Goal: Ask a question

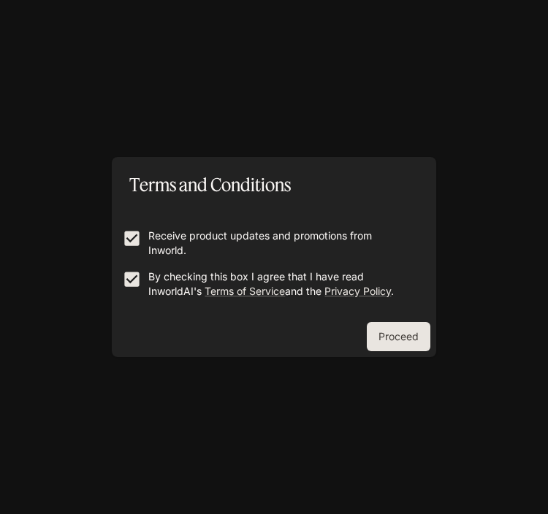
click at [402, 337] on button "Proceed" at bounding box center [399, 336] width 64 height 29
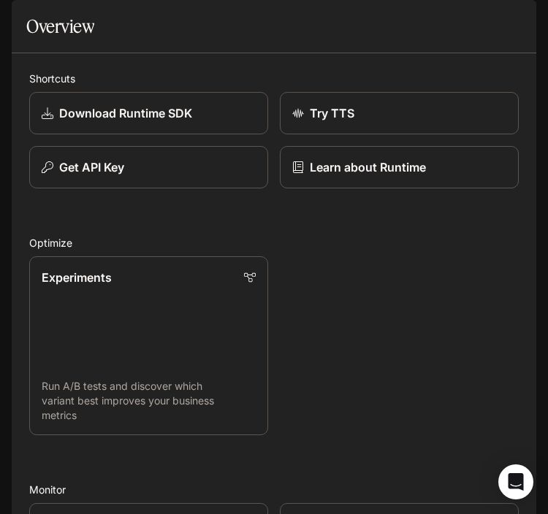
click at [17, 14] on button "open drawer" at bounding box center [25, 20] width 26 height 26
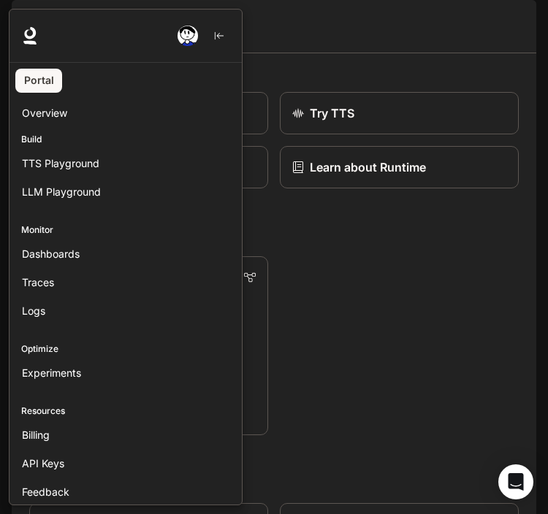
click at [31, 34] on icon at bounding box center [30, 36] width 18 height 18
click at [34, 34] on icon at bounding box center [30, 33] width 12 height 12
click at [317, 107] on div at bounding box center [283, 257] width 548 height 496
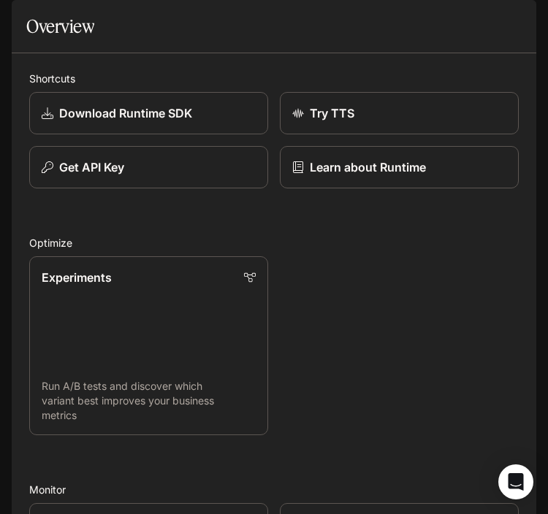
click at [78, 365] on link "Experiments Run A/B tests and discover which variant best improves your busines…" at bounding box center [148, 345] width 239 height 179
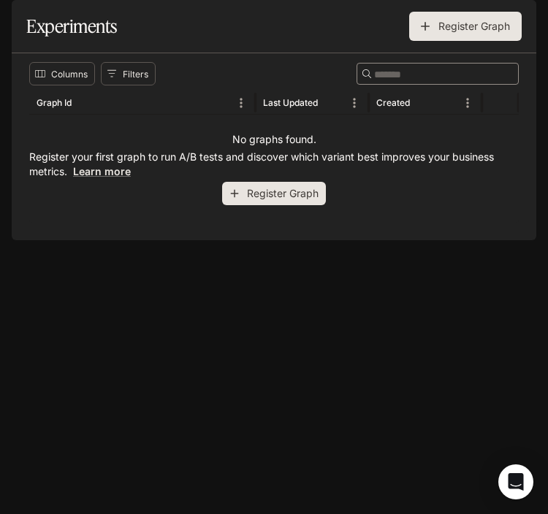
click at [258, 206] on button "Register Graph" at bounding box center [274, 194] width 104 height 24
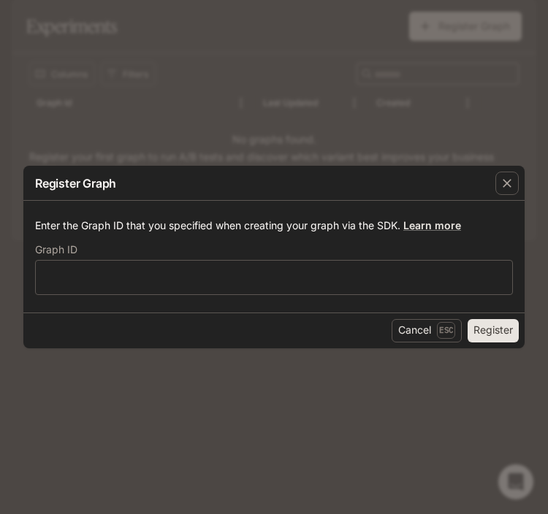
click at [505, 188] on icon "button" at bounding box center [506, 183] width 15 height 15
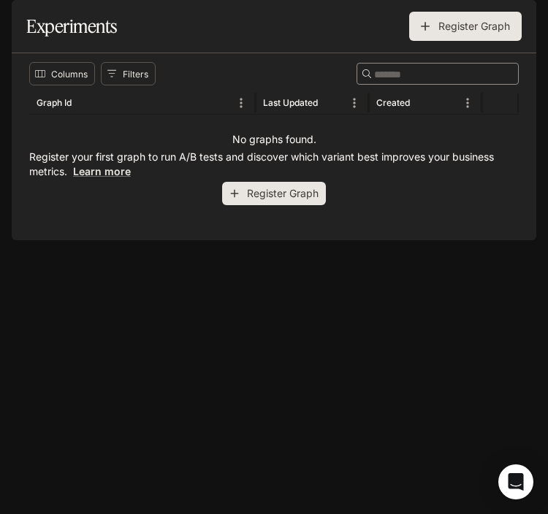
click at [516, 494] on div "Open Intercom Messenger" at bounding box center [515, 481] width 35 height 35
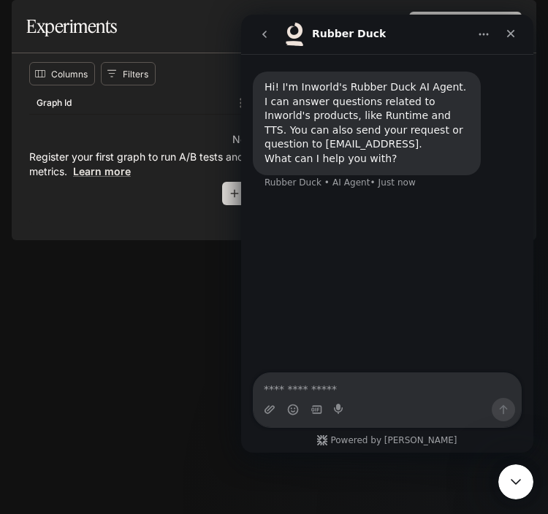
click at [346, 393] on textarea "Ask a question…" at bounding box center [386, 385] width 267 height 25
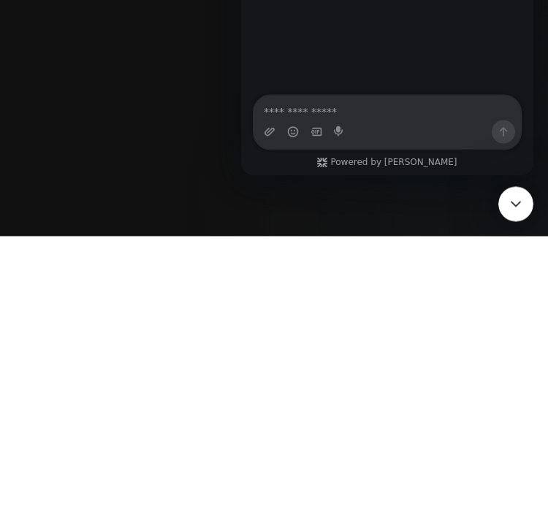
click at [284, 106] on textarea "Ask a question…" at bounding box center [386, 108] width 267 height 25
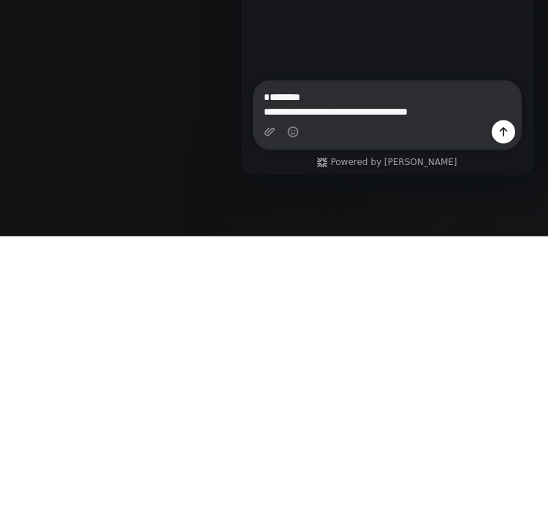
type textarea "**********"
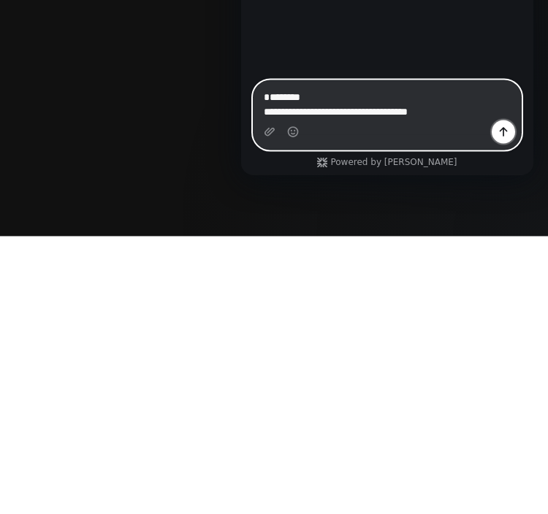
click at [494, 134] on button "Send a message…" at bounding box center [502, 131] width 23 height 23
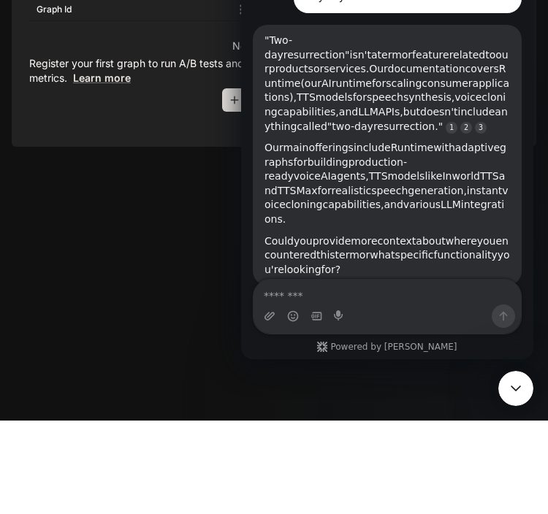
scroll to position [152, 0]
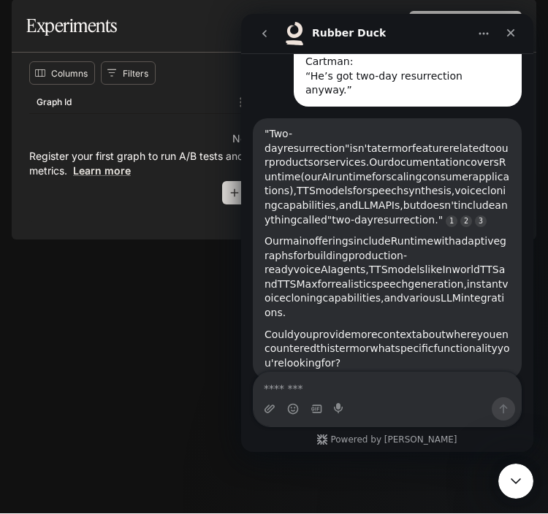
click at [510, 27] on icon "Close" at bounding box center [511, 33] width 12 height 12
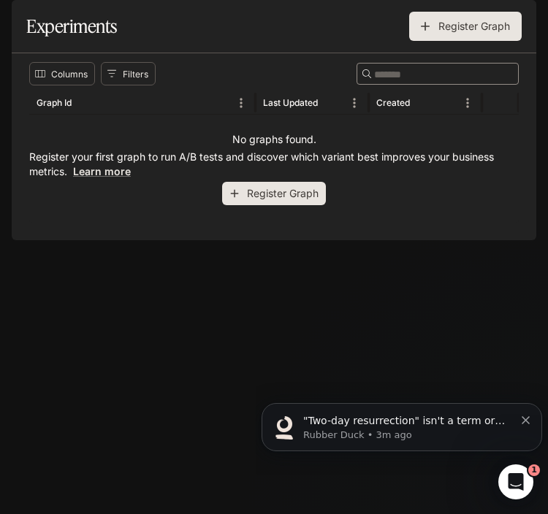
scroll to position [0, 0]
